Goal: Task Accomplishment & Management: Complete application form

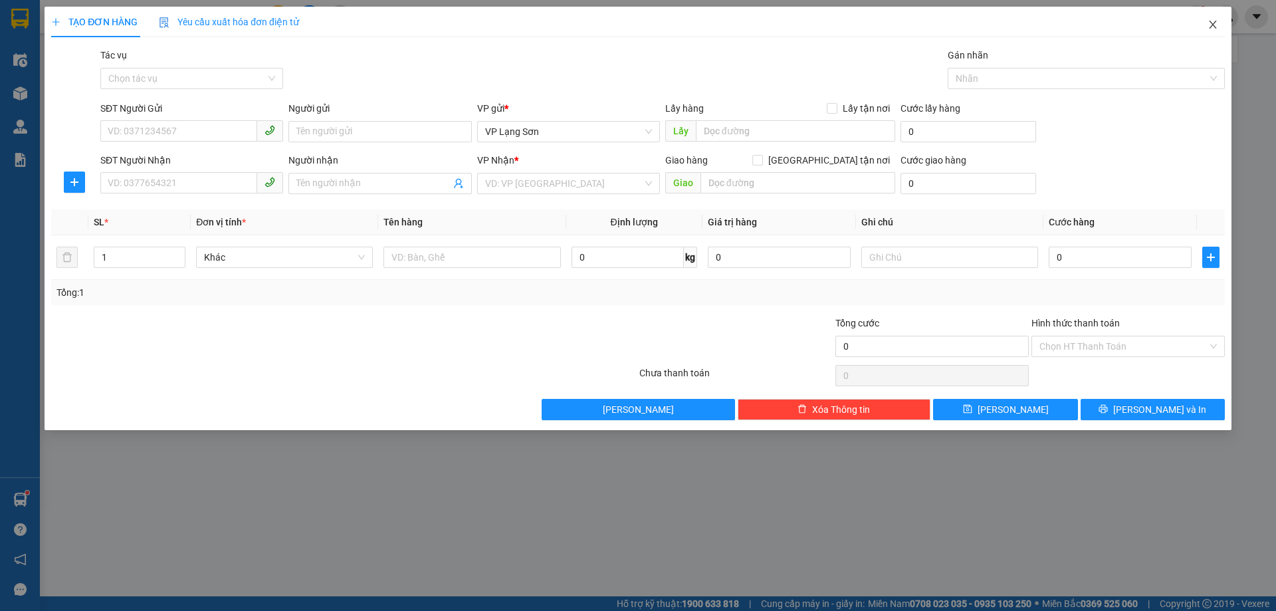
click at [1213, 22] on icon "close" at bounding box center [1212, 24] width 11 height 11
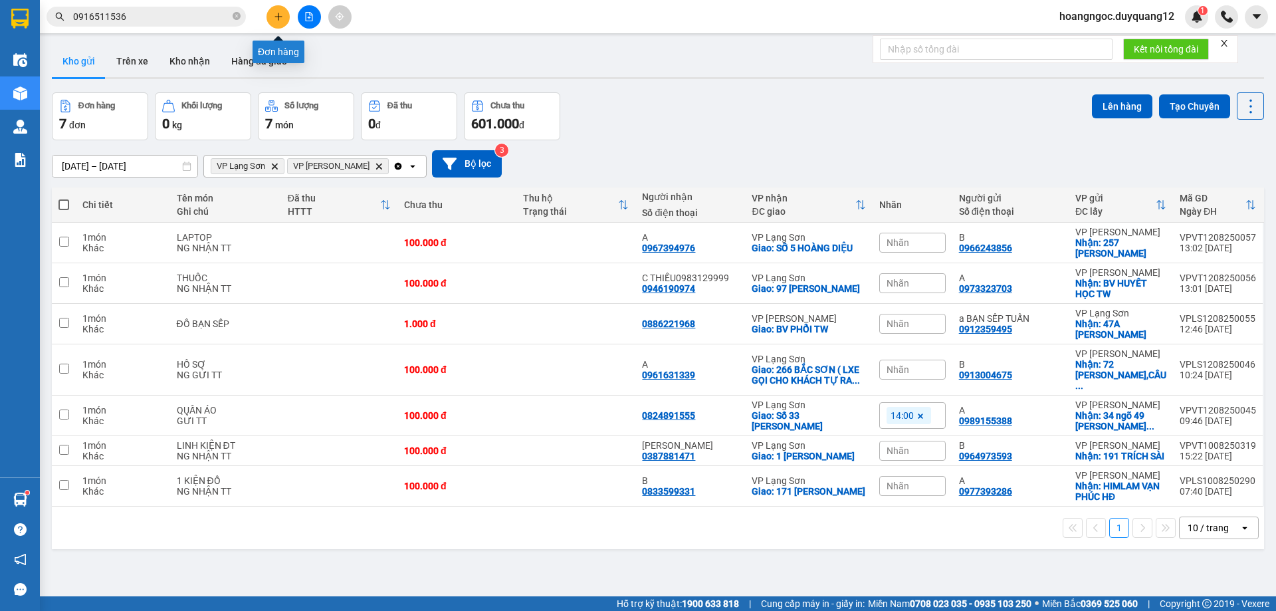
click at [282, 17] on icon "plus" at bounding box center [278, 16] width 9 height 9
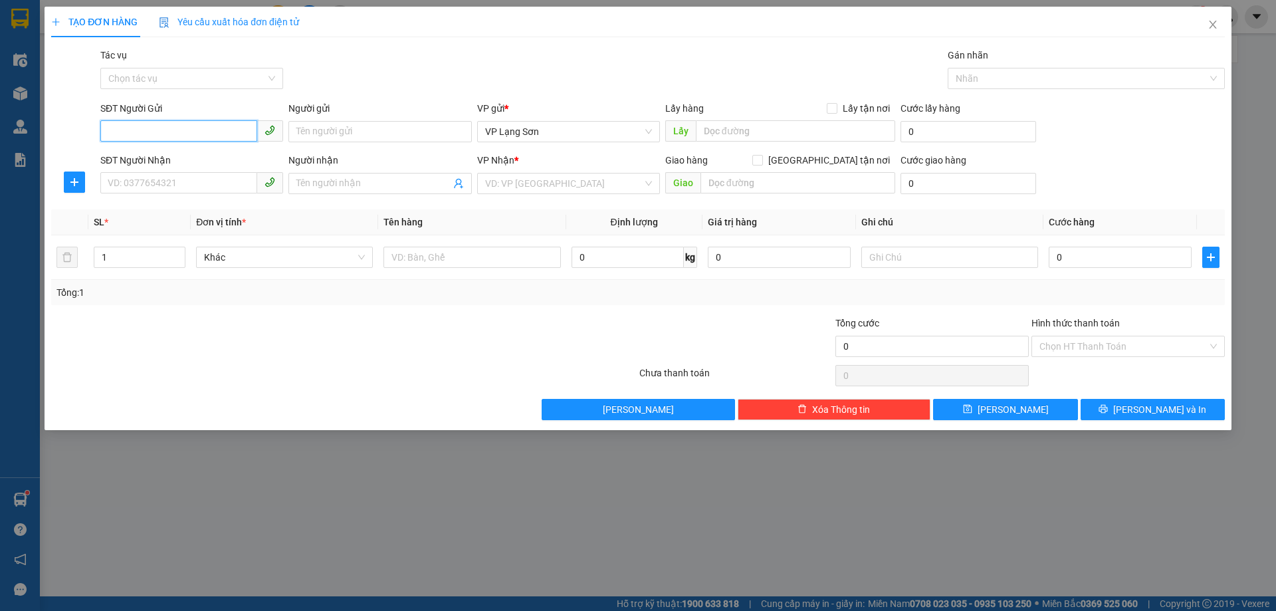
click at [131, 124] on input "SĐT Người Gửi" at bounding box center [178, 130] width 157 height 21
type input "0913143860"
click at [123, 154] on div "0913143860 - A" at bounding box center [191, 158] width 167 height 15
type input "A"
checkbox input "true"
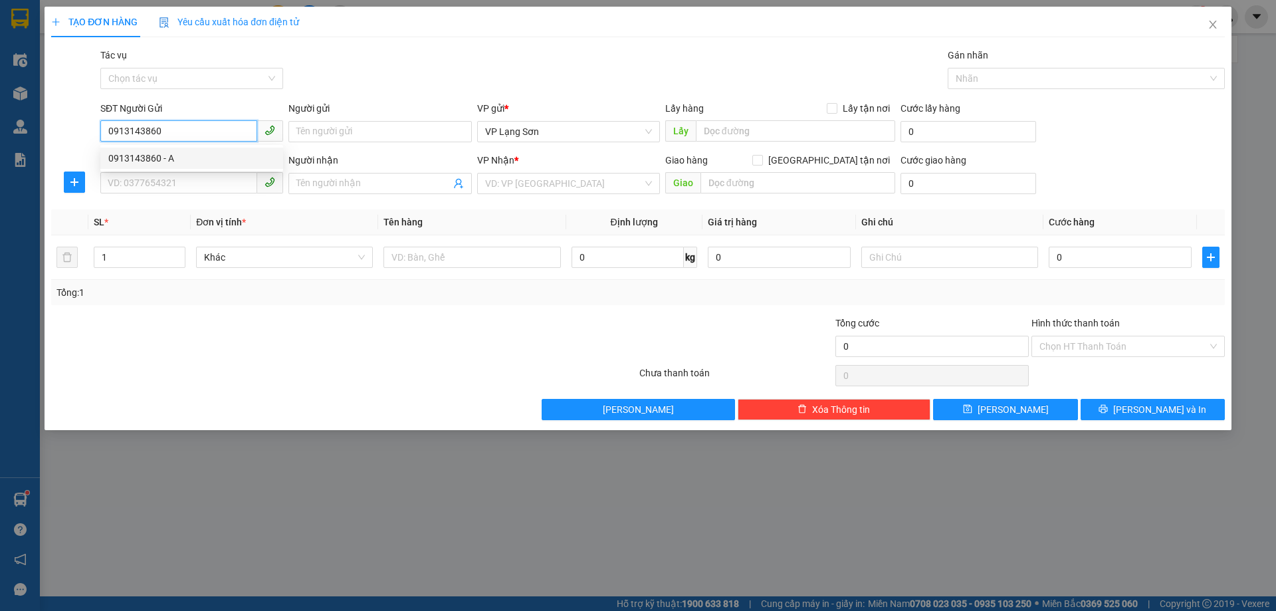
type input "VPLS"
type input "0913143860"
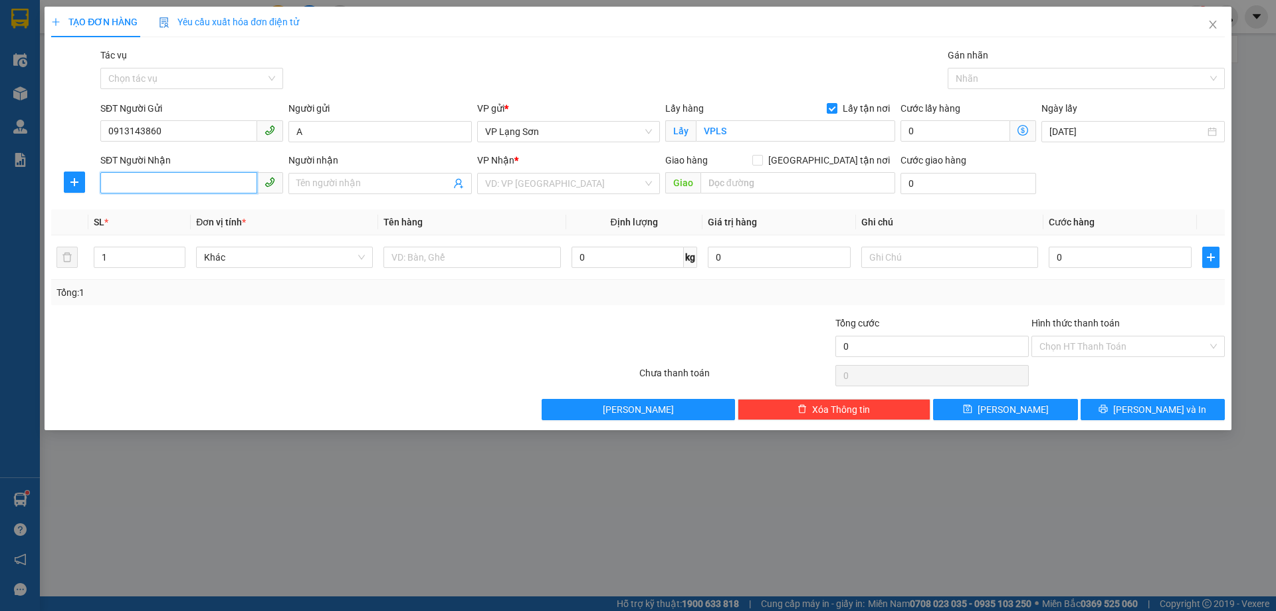
click at [131, 181] on input "SĐT Người Nhận" at bounding box center [178, 182] width 157 height 21
type input "0971766864"
click at [569, 187] on input "search" at bounding box center [563, 183] width 157 height 20
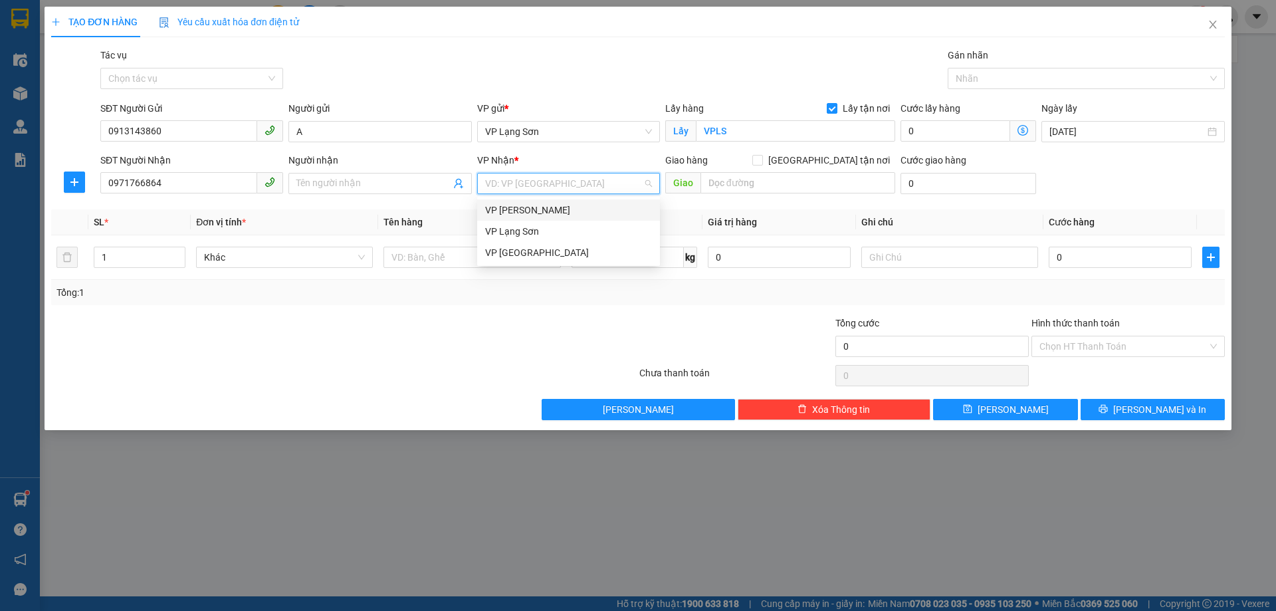
click at [545, 211] on div "VP [PERSON_NAME]" at bounding box center [568, 210] width 167 height 15
drag, startPoint x: 833, startPoint y: 161, endPoint x: 799, endPoint y: 171, distance: 35.5
click at [761, 160] on input "[GEOGRAPHIC_DATA] tận nơi" at bounding box center [756, 159] width 9 height 9
checkbox input "true"
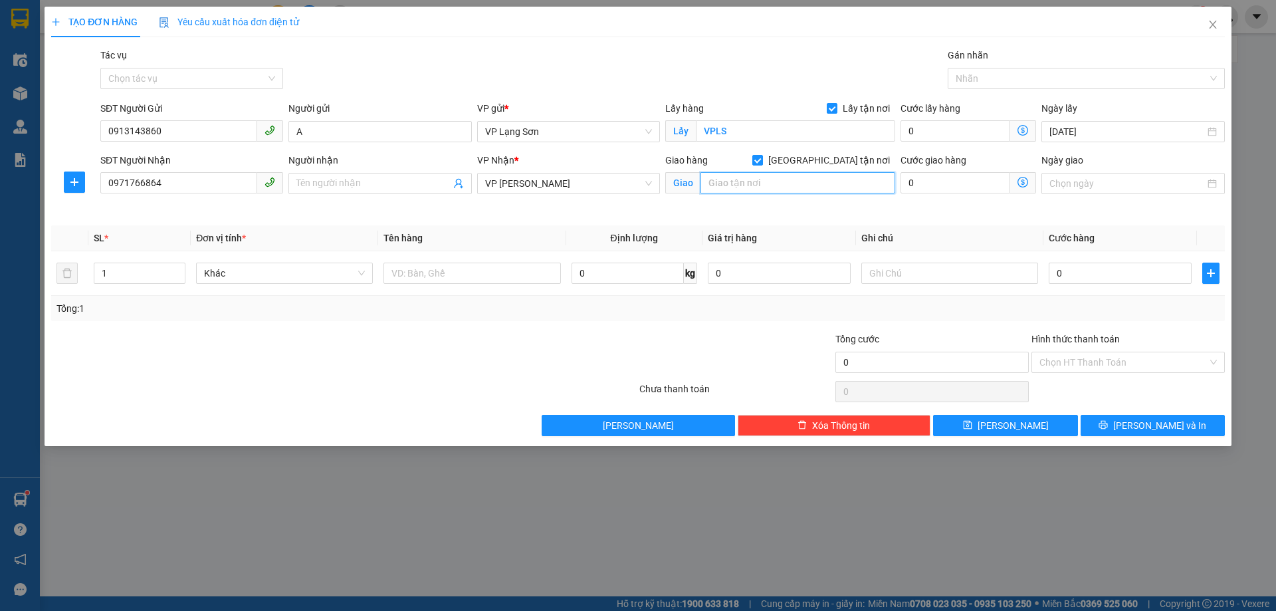
click at [756, 191] on input "text" at bounding box center [797, 182] width 195 height 21
type input "R"
type input "T"
type input "PTN THÙ Y- TRÂU QUỲ GIA LÂM"
click at [1128, 276] on input "0" at bounding box center [1120, 272] width 143 height 21
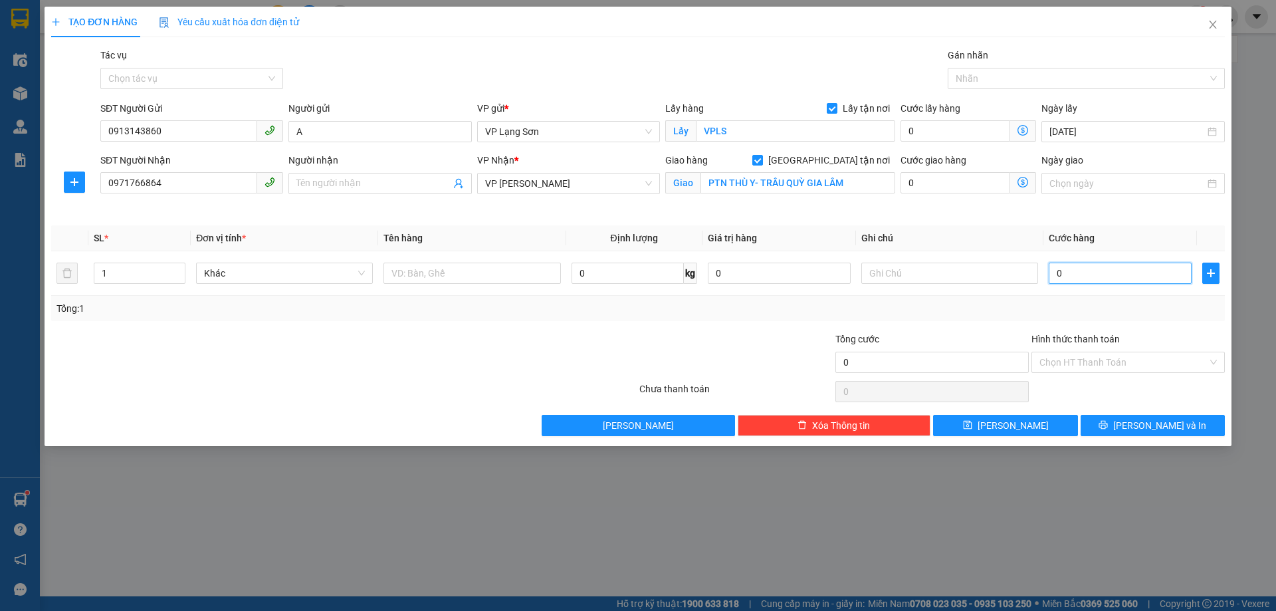
type input "1"
type input "10"
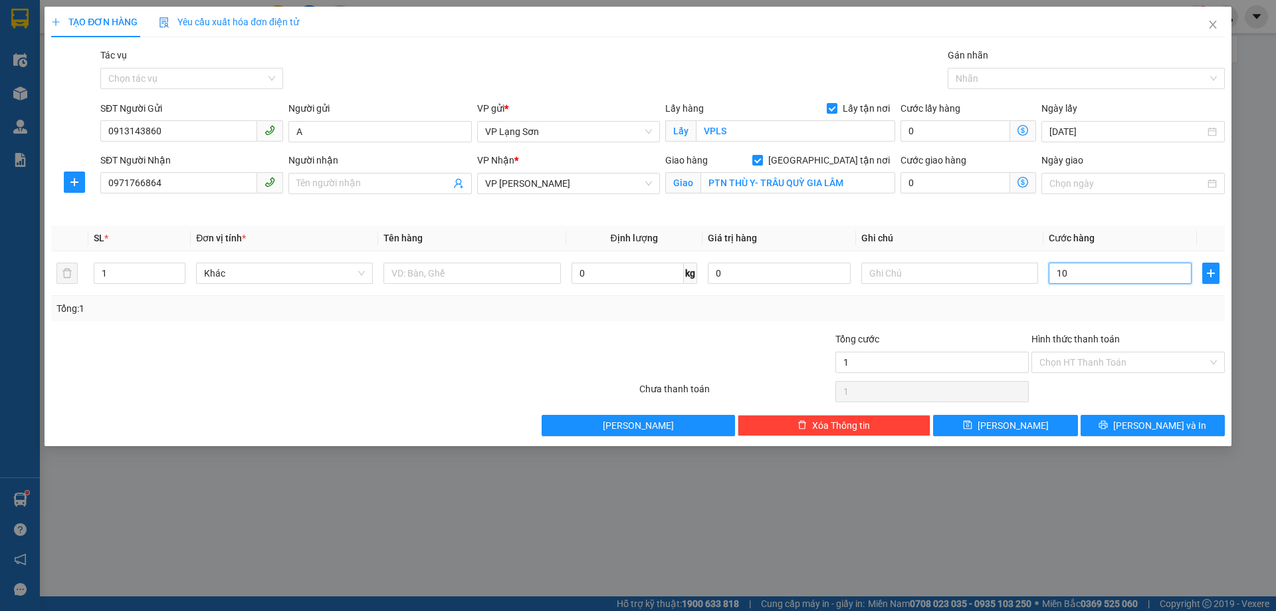
type input "10"
type input "100"
type input "100.000"
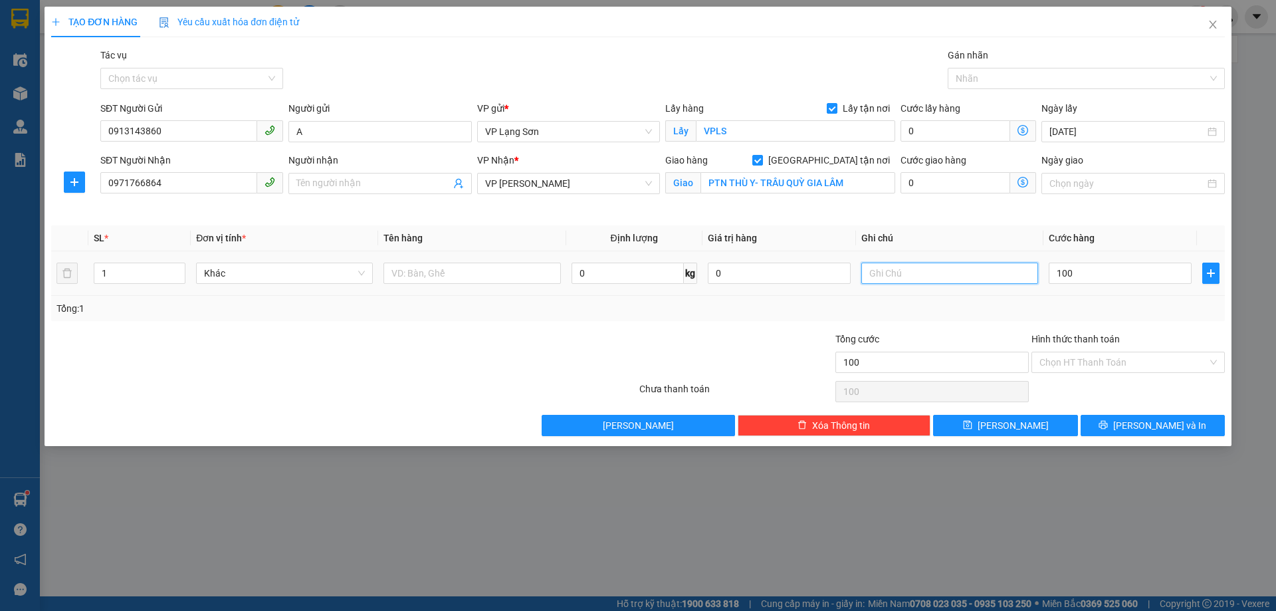
type input "100.000"
click at [887, 277] on input "text" at bounding box center [949, 272] width 177 height 21
type input "GỬI TT"
click at [452, 274] on input "text" at bounding box center [471, 272] width 177 height 21
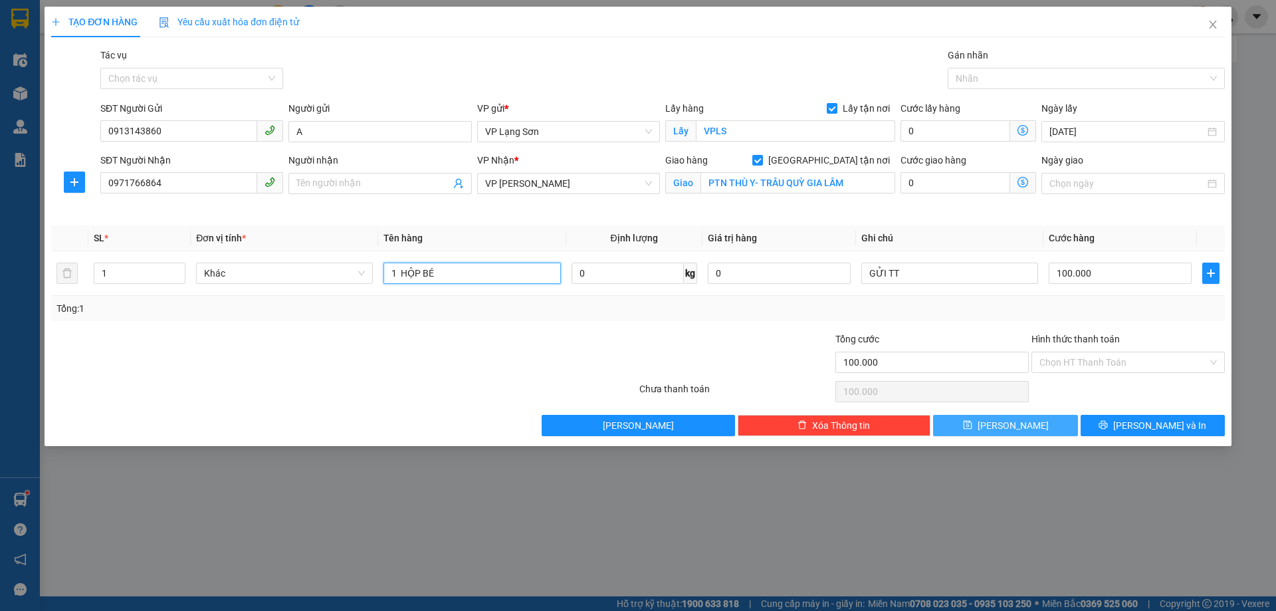
type input "1 HỘP BÉ"
click at [1025, 425] on button "[PERSON_NAME]" at bounding box center [1005, 425] width 144 height 21
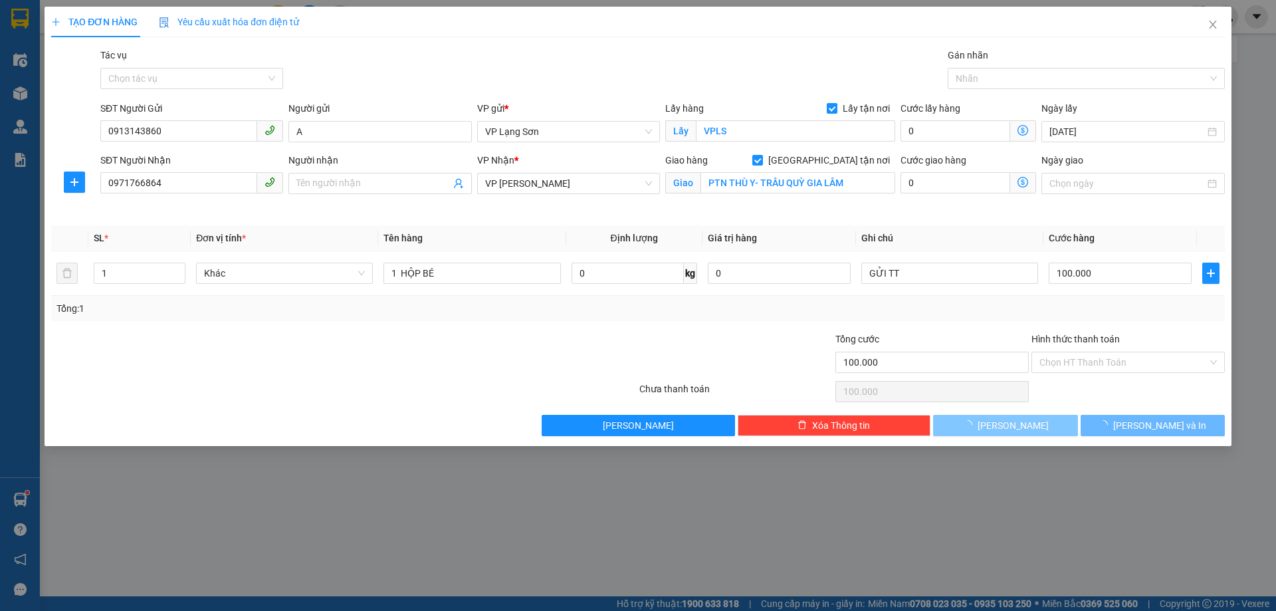
checkbox input "false"
type input "0"
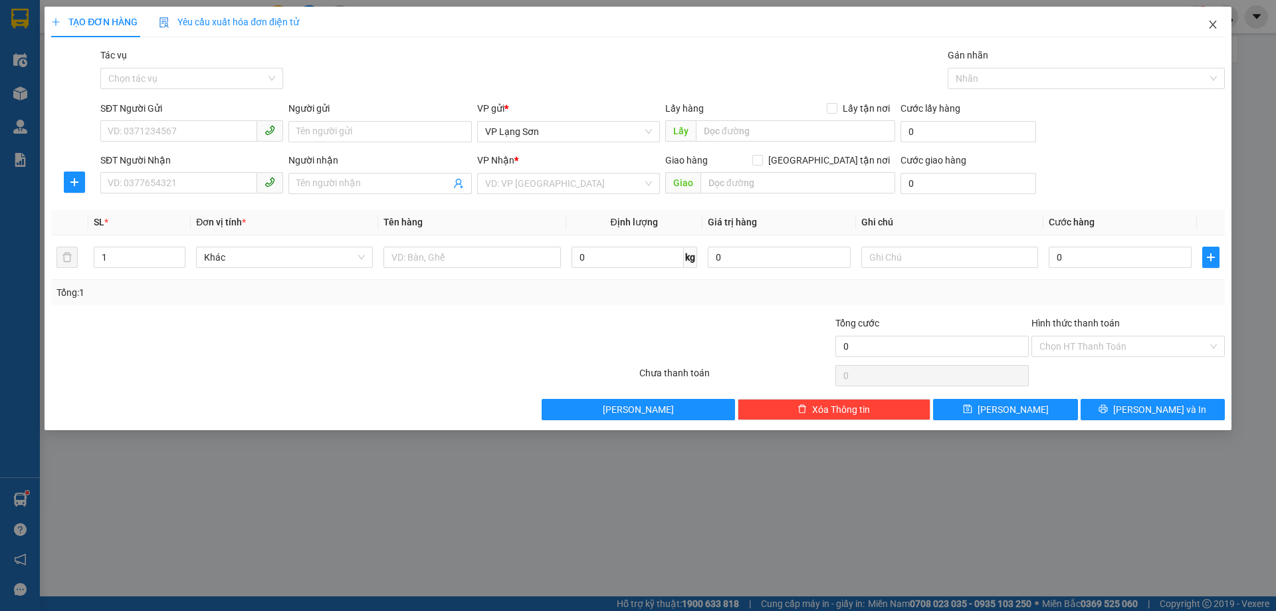
click at [1214, 24] on icon "close" at bounding box center [1212, 25] width 7 height 8
